Goal: Task Accomplishment & Management: Use online tool/utility

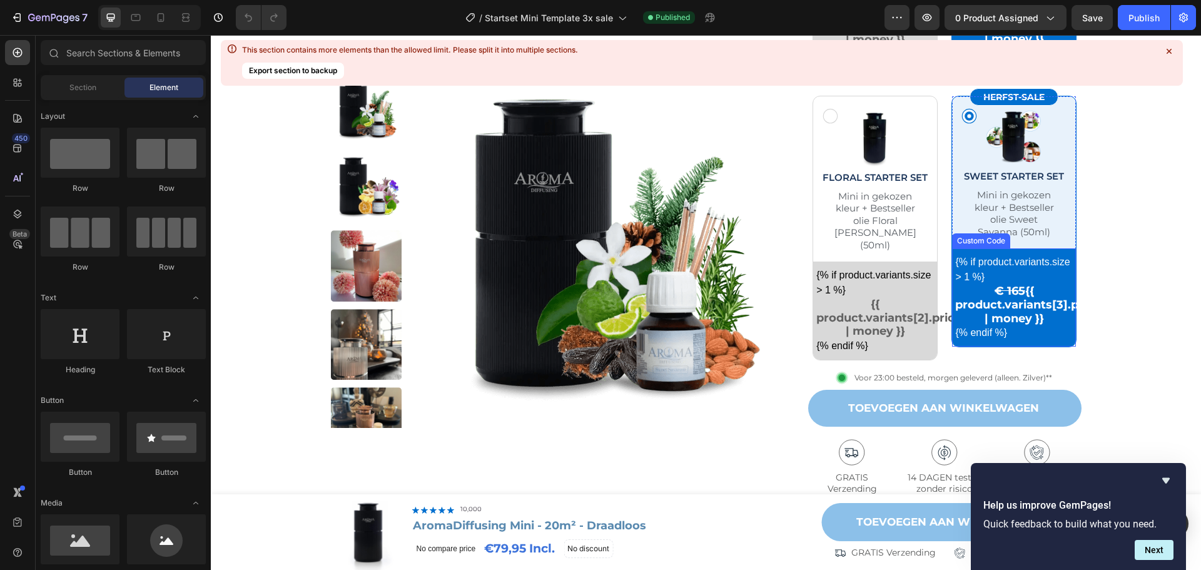
scroll to position [875, 0]
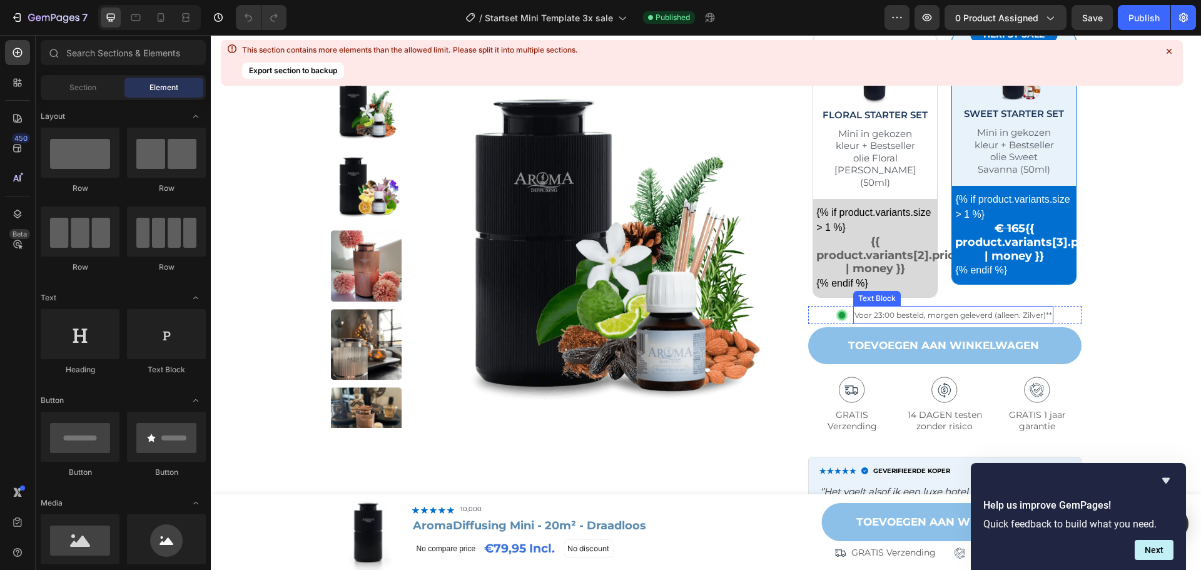
click at [1016, 310] on span "Voor 23:00 besteld, morgen geleverd (alleen. Zilver)**" at bounding box center [953, 314] width 198 height 9
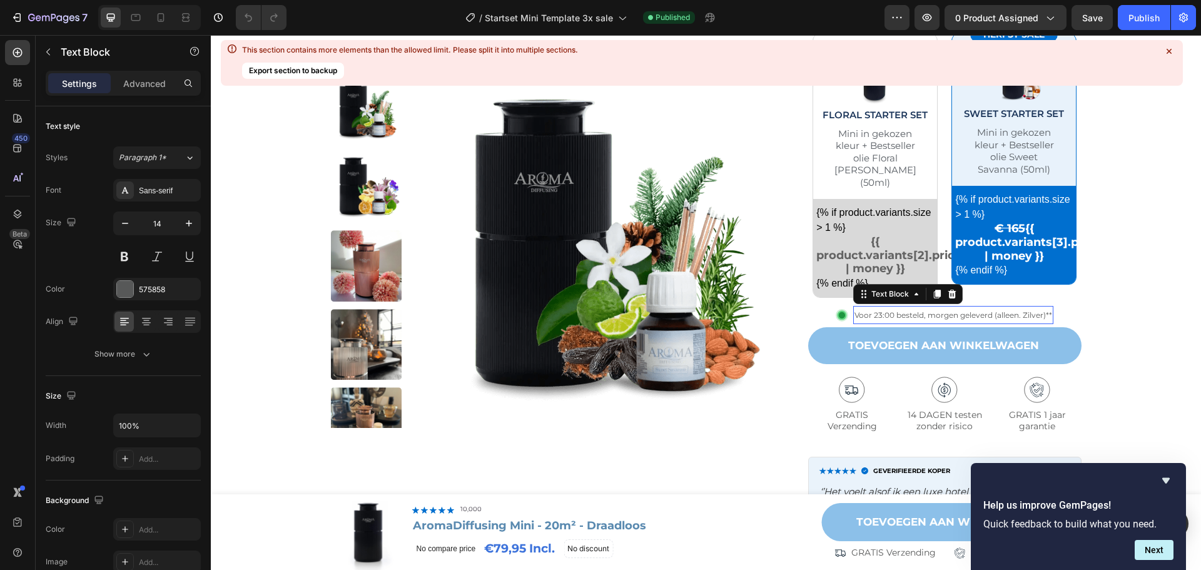
click at [990, 310] on span "Voor 23:00 besteld, morgen geleverd (alleen. Zilver)**" at bounding box center [953, 314] width 198 height 9
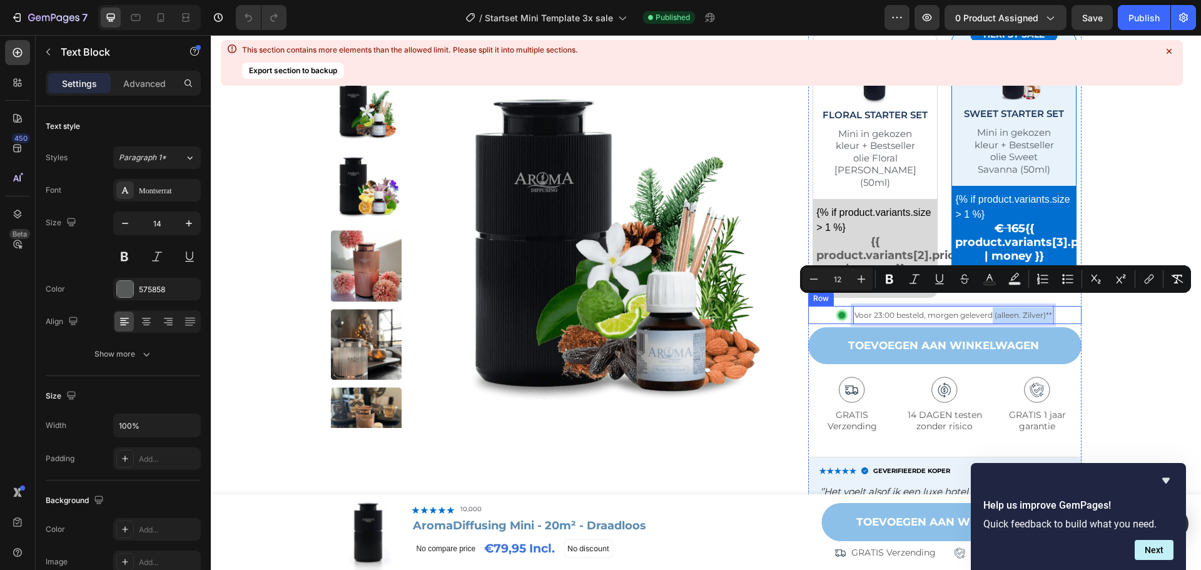
drag, startPoint x: 988, startPoint y: 301, endPoint x: 1052, endPoint y: 301, distance: 64.4
click at [1052, 306] on div "Image Voor 23:00 besteld, morgen geleverd (alleen. Zilver)** Text Block 0 Row" at bounding box center [944, 315] width 273 height 19
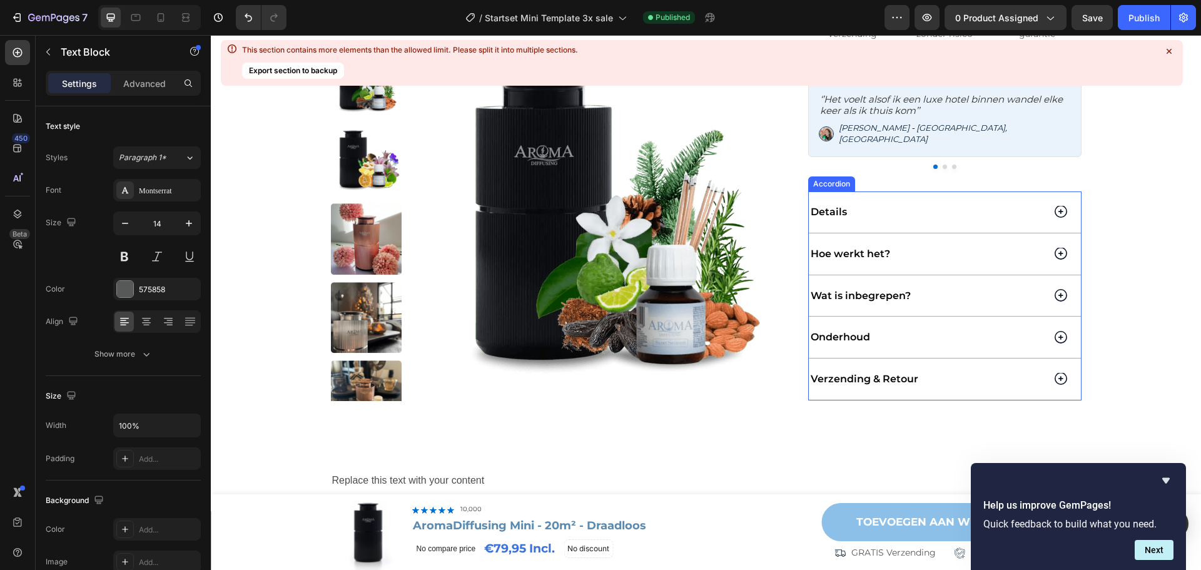
scroll to position [1313, 0]
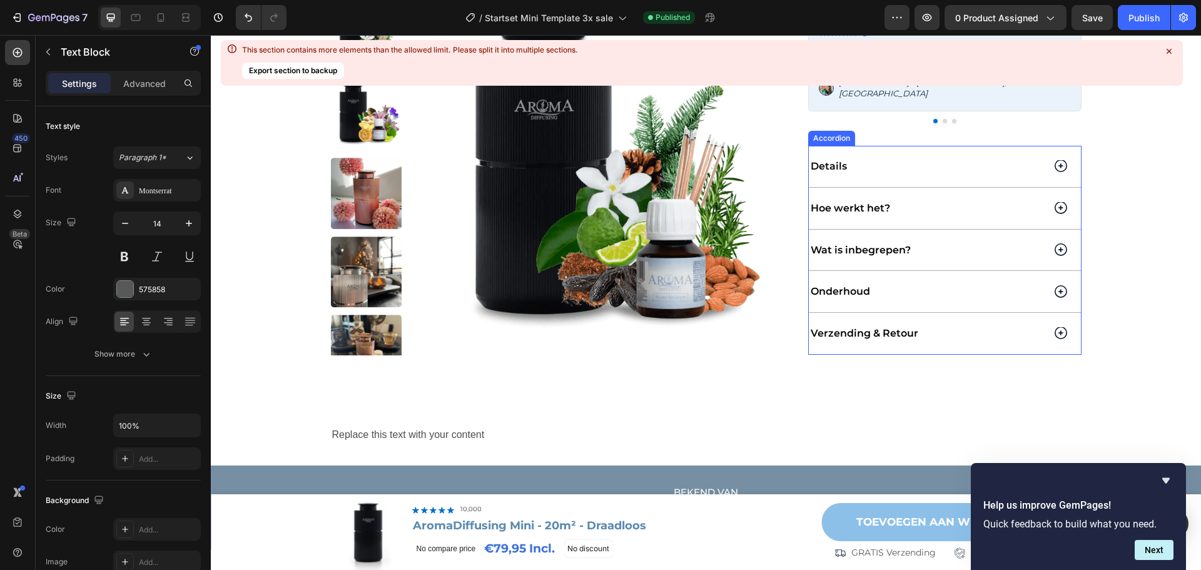
click at [1041, 313] on div "Verzending & Retour" at bounding box center [945, 333] width 272 height 41
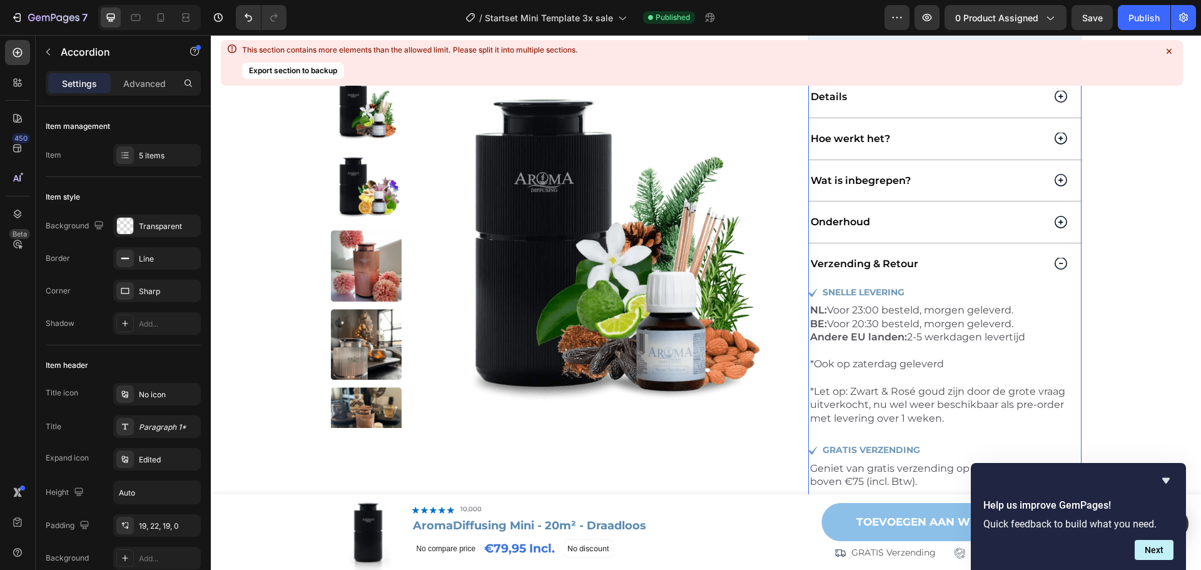
scroll to position [1438, 0]
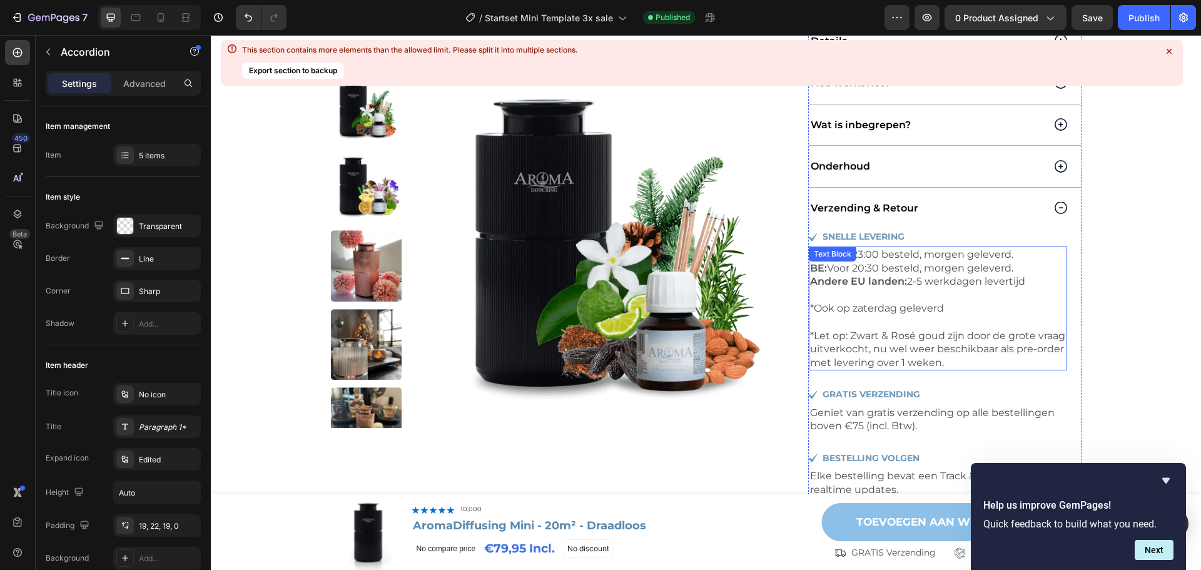
click at [984, 342] on p "*Ook op zaterdag geleverd *Let op: Zwart & Rosé goud zijn door de grote vraag u…" at bounding box center [938, 335] width 256 height 68
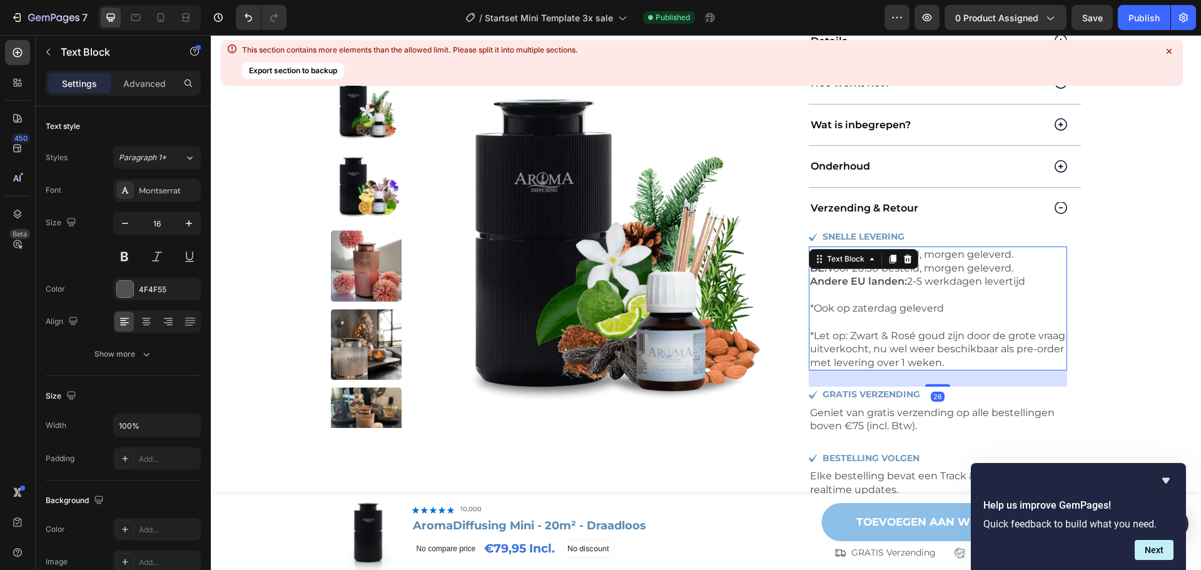
click at [1007, 341] on p "*Ook op zaterdag geleverd *Let op: Zwart & Rosé goud zijn door de grote vraag u…" at bounding box center [938, 335] width 256 height 68
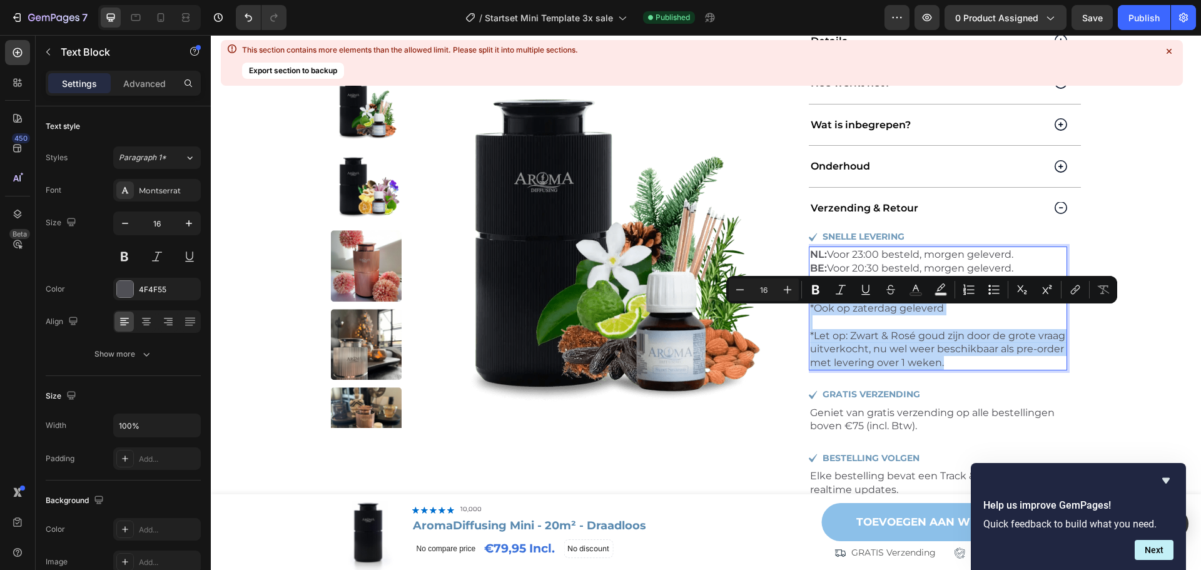
drag, startPoint x: 1007, startPoint y: 340, endPoint x: 959, endPoint y: 287, distance: 72.1
click at [959, 301] on p "*Ook op zaterdag geleverd *Let op: Zwart & Rosé goud zijn door de grote vraag u…" at bounding box center [938, 335] width 256 height 68
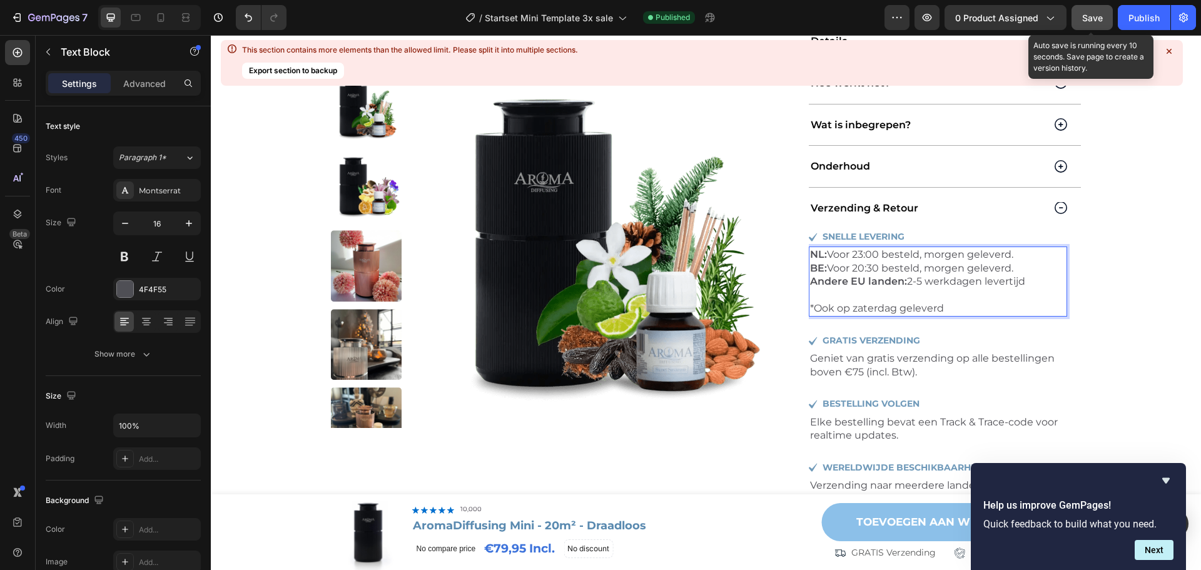
click at [1089, 14] on span "Save" at bounding box center [1092, 18] width 21 height 11
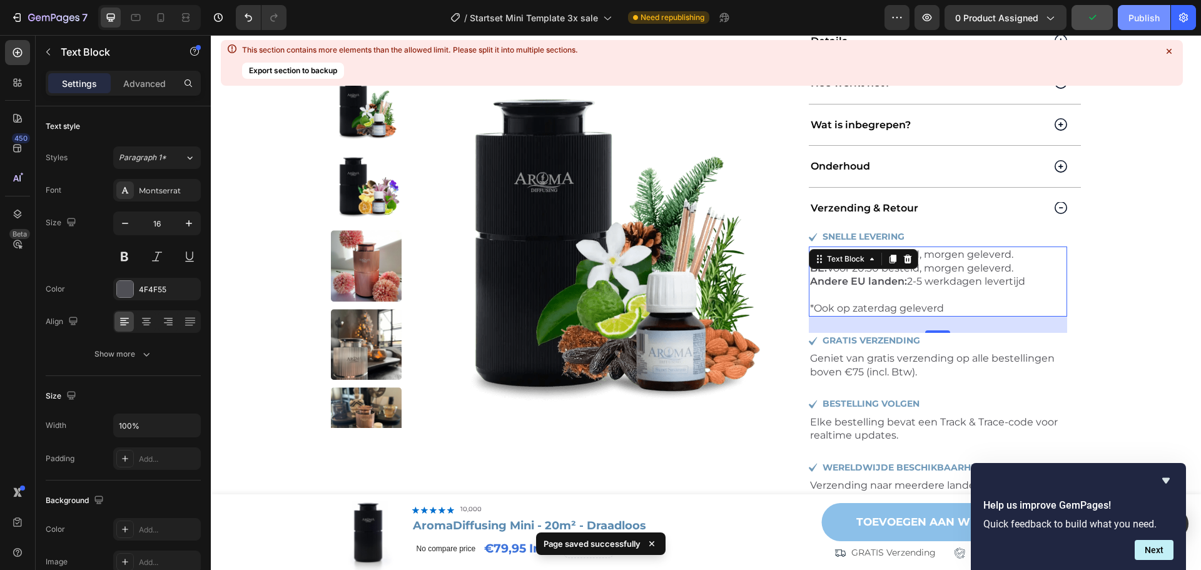
click at [1143, 13] on div "Publish" at bounding box center [1143, 17] width 31 height 13
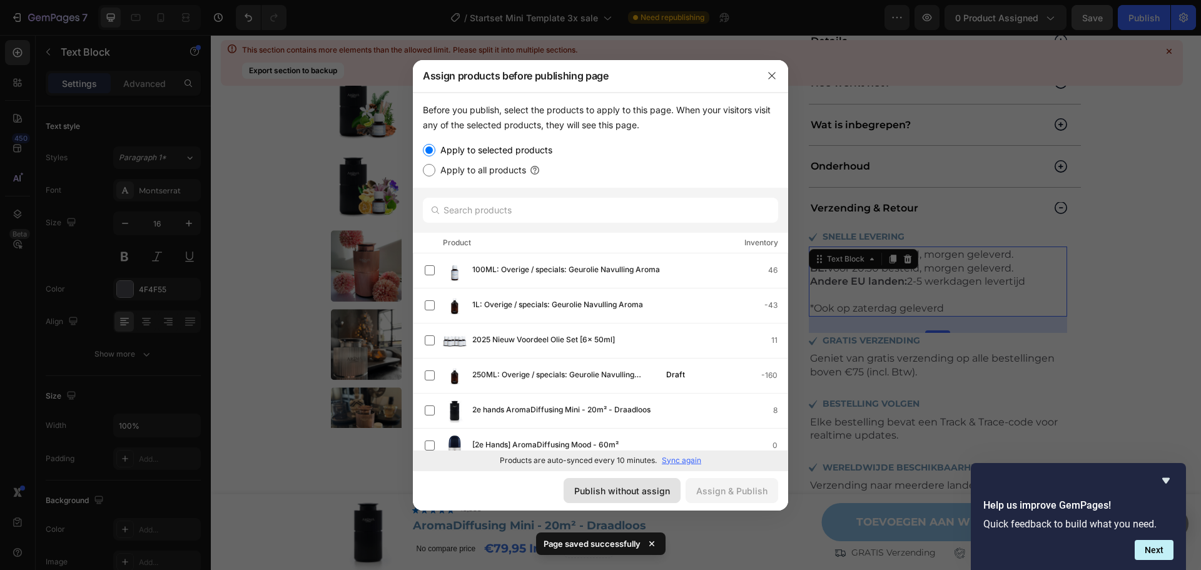
drag, startPoint x: 615, startPoint y: 492, endPoint x: 393, endPoint y: 427, distance: 230.7
click at [615, 492] on div "Publish without assign" at bounding box center [622, 490] width 96 height 13
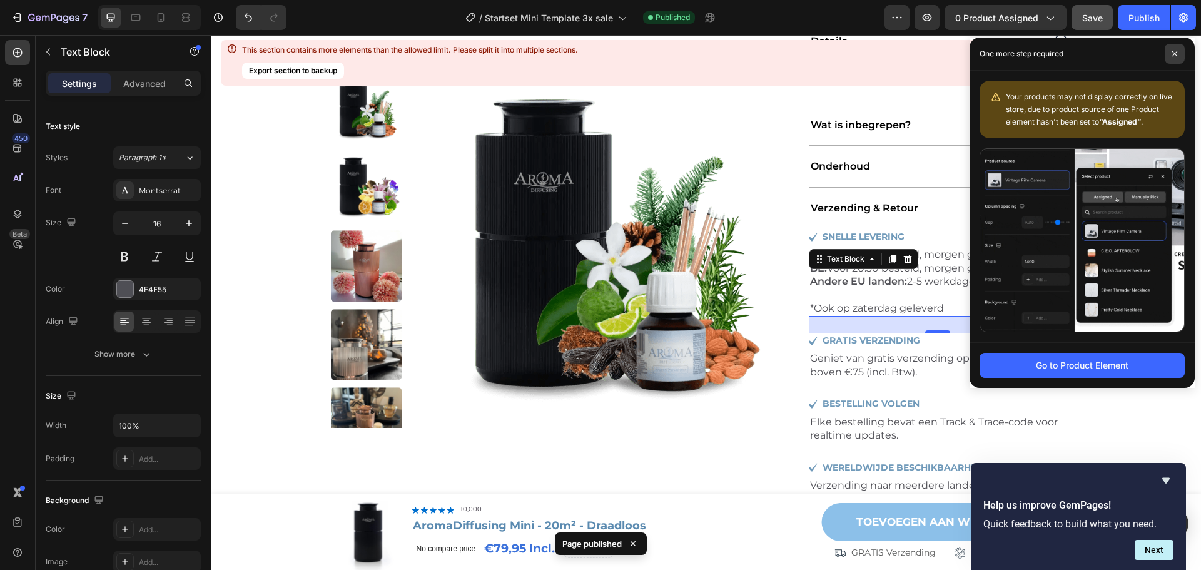
click at [1178, 56] on span at bounding box center [1174, 54] width 20 height 20
